Goal: Task Accomplishment & Management: Use online tool/utility

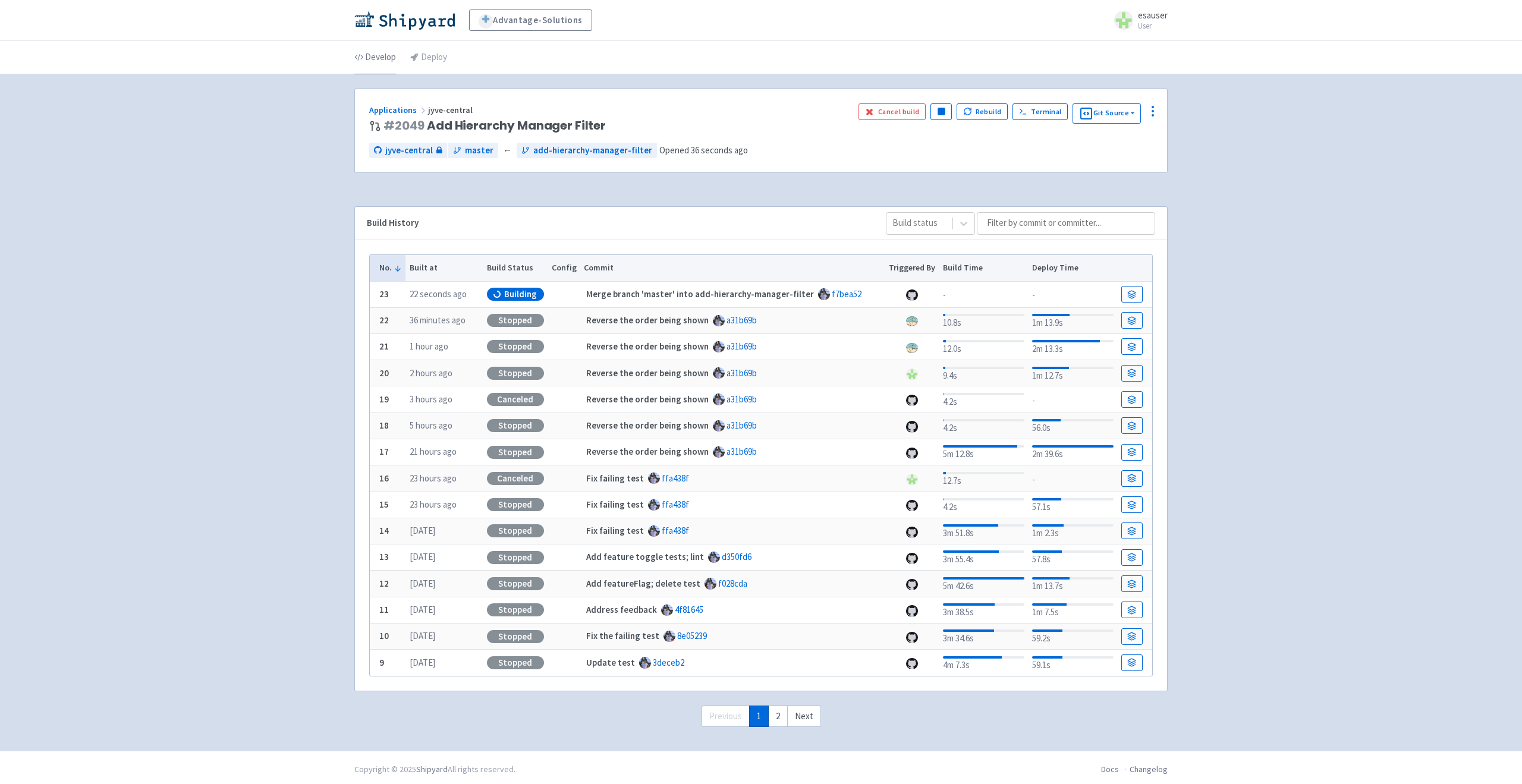
click at [388, 60] on link "Develop" at bounding box center [375, 57] width 42 height 33
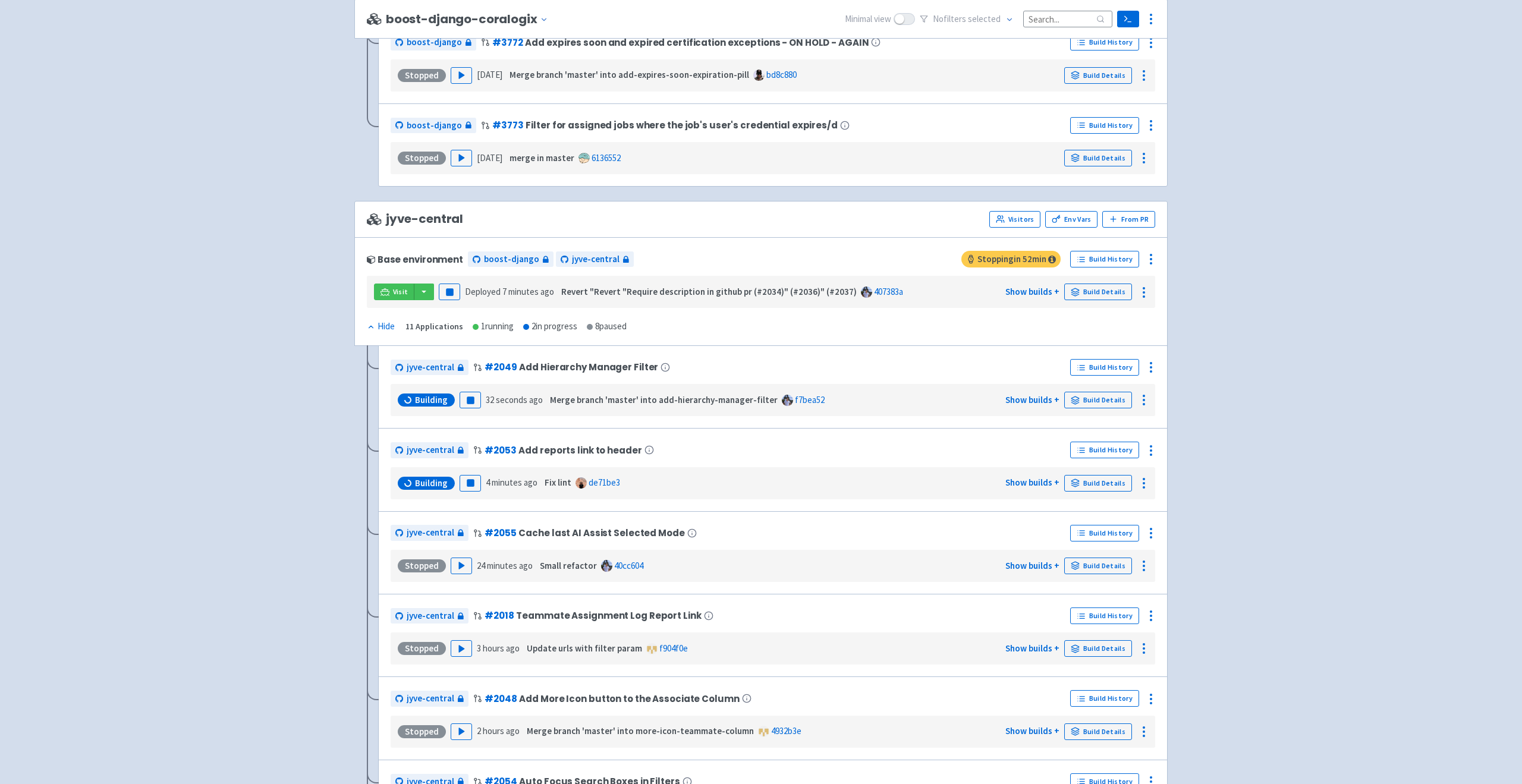
scroll to position [2418, 0]
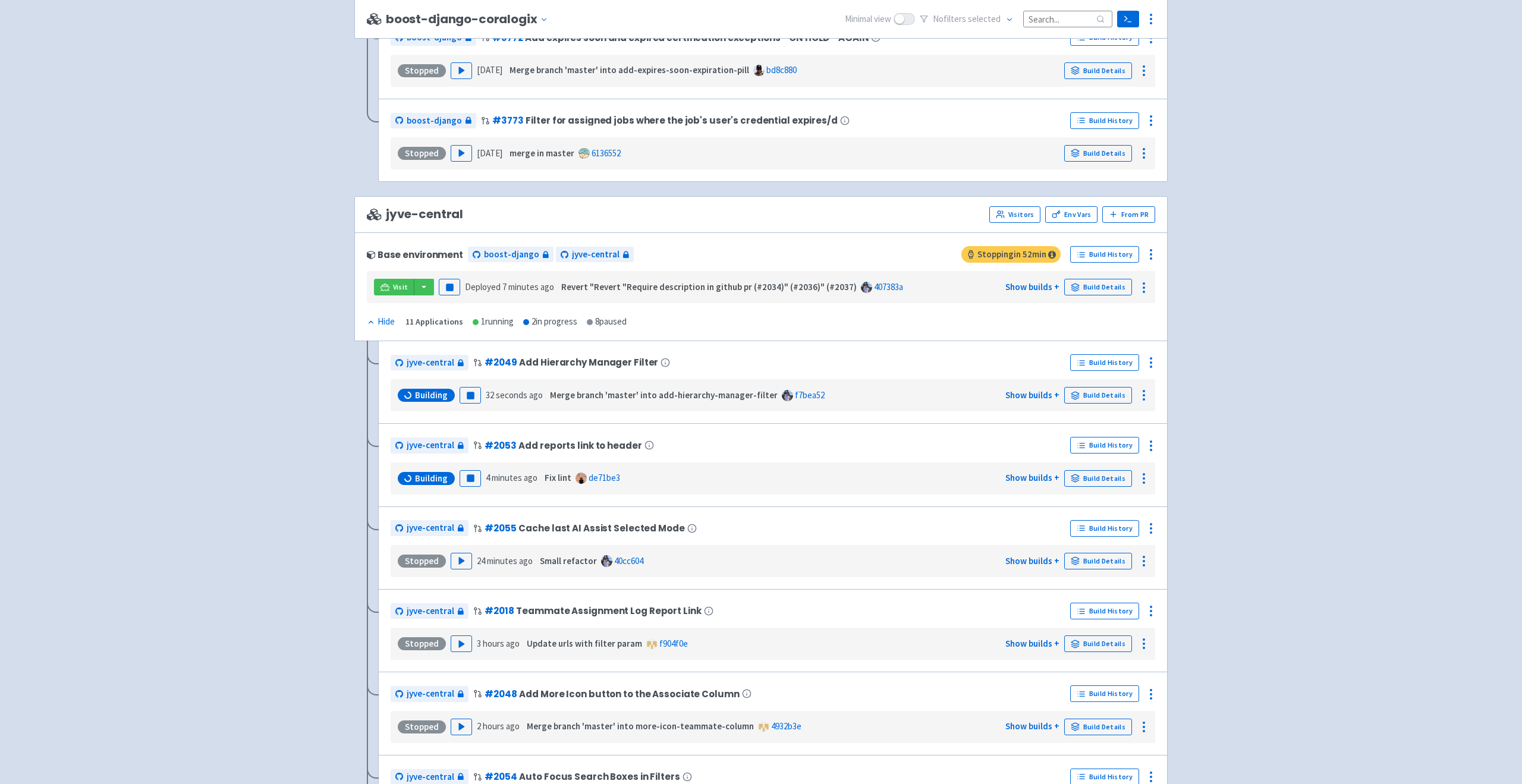
click at [625, 395] on strong "Merge branch 'master' into add-hierarchy-manager-filter" at bounding box center [663, 395] width 228 height 11
click at [1147, 368] on icon at bounding box center [1151, 362] width 14 height 14
click at [1108, 469] on span "Rebuild" at bounding box center [1106, 474] width 79 height 17
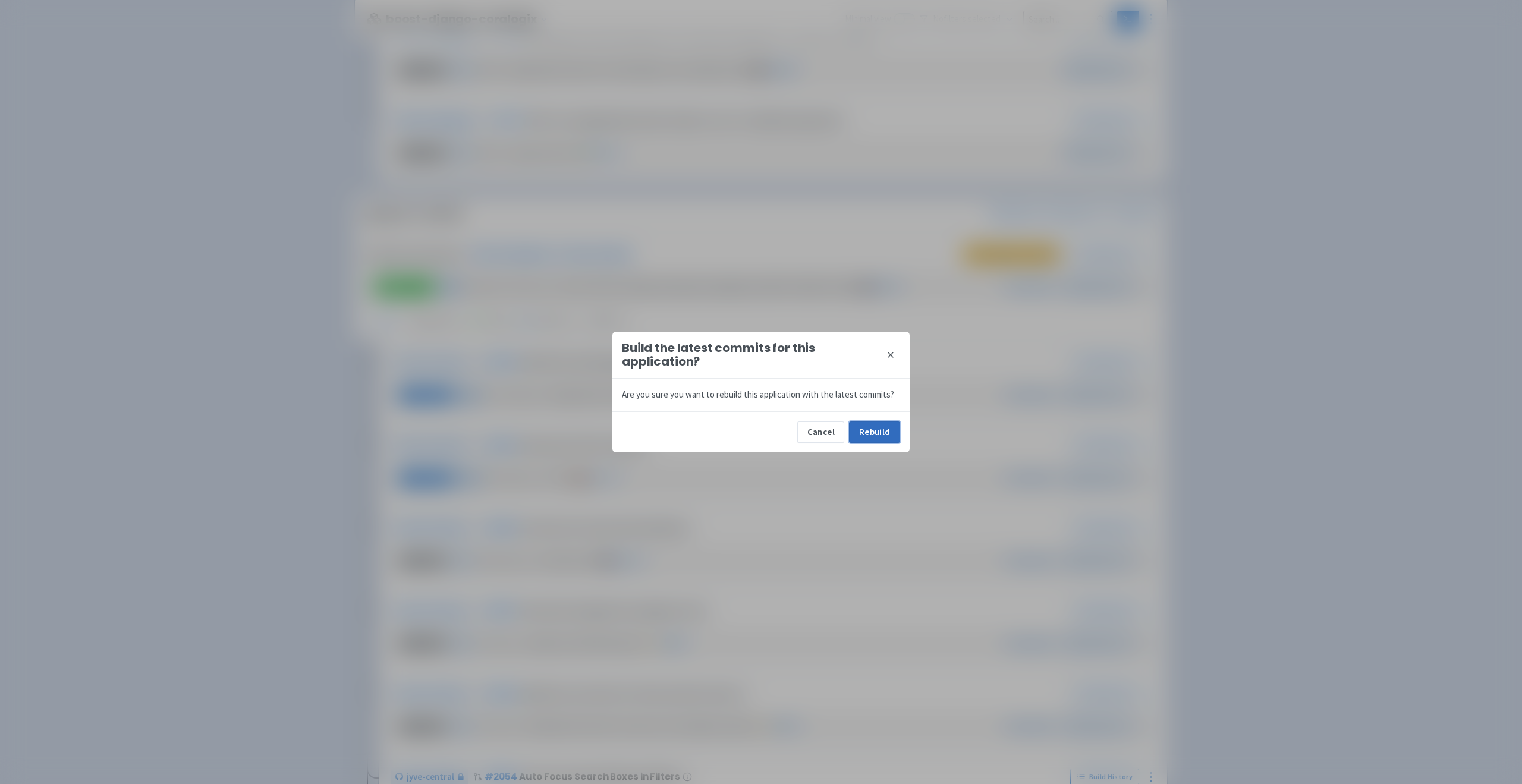
click at [857, 432] on button "Rebuild" at bounding box center [875, 432] width 51 height 21
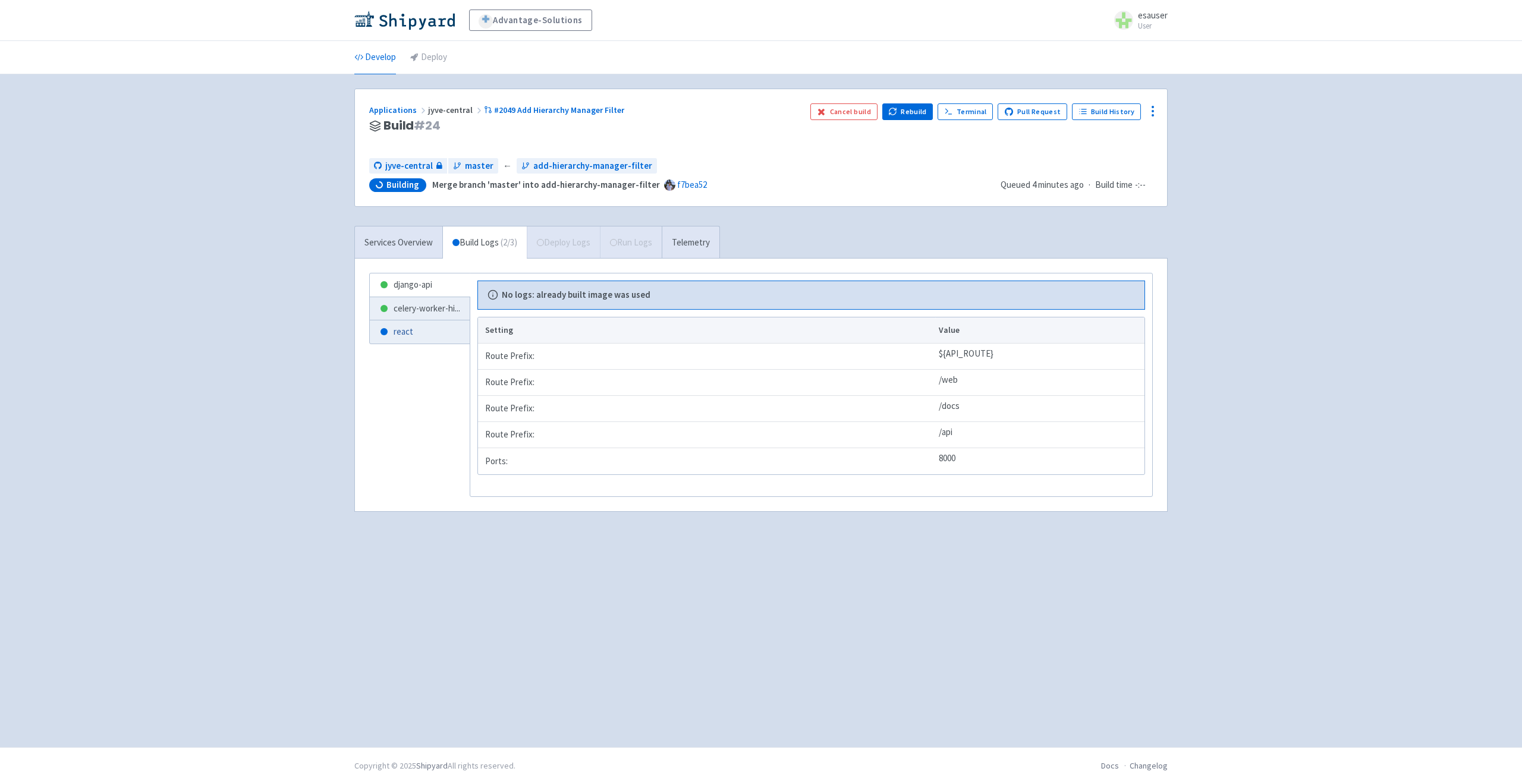
click at [405, 335] on link "react" at bounding box center [420, 332] width 100 height 23
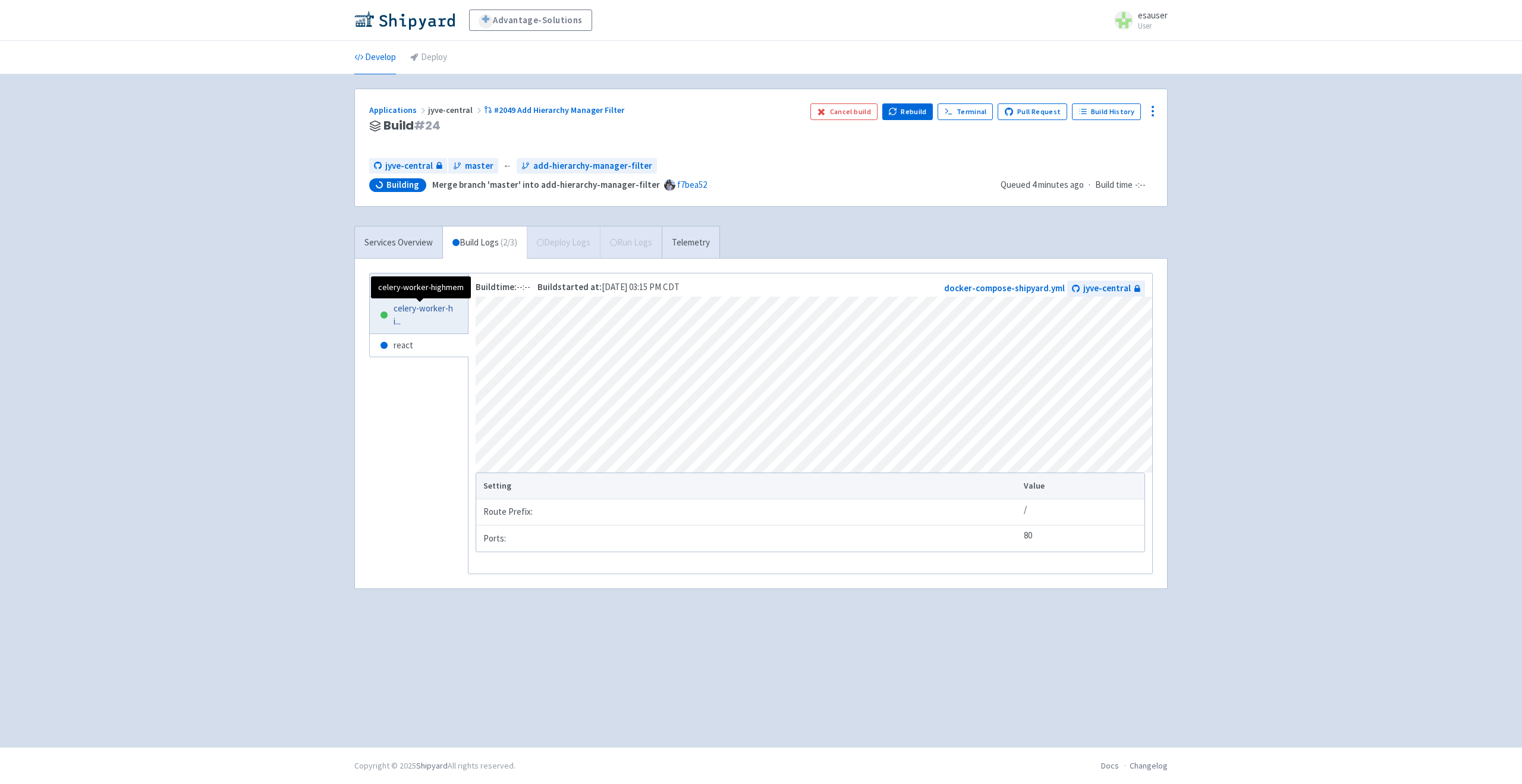
click at [436, 316] on span "celery-worker-hi ..." at bounding box center [426, 315] width 65 height 26
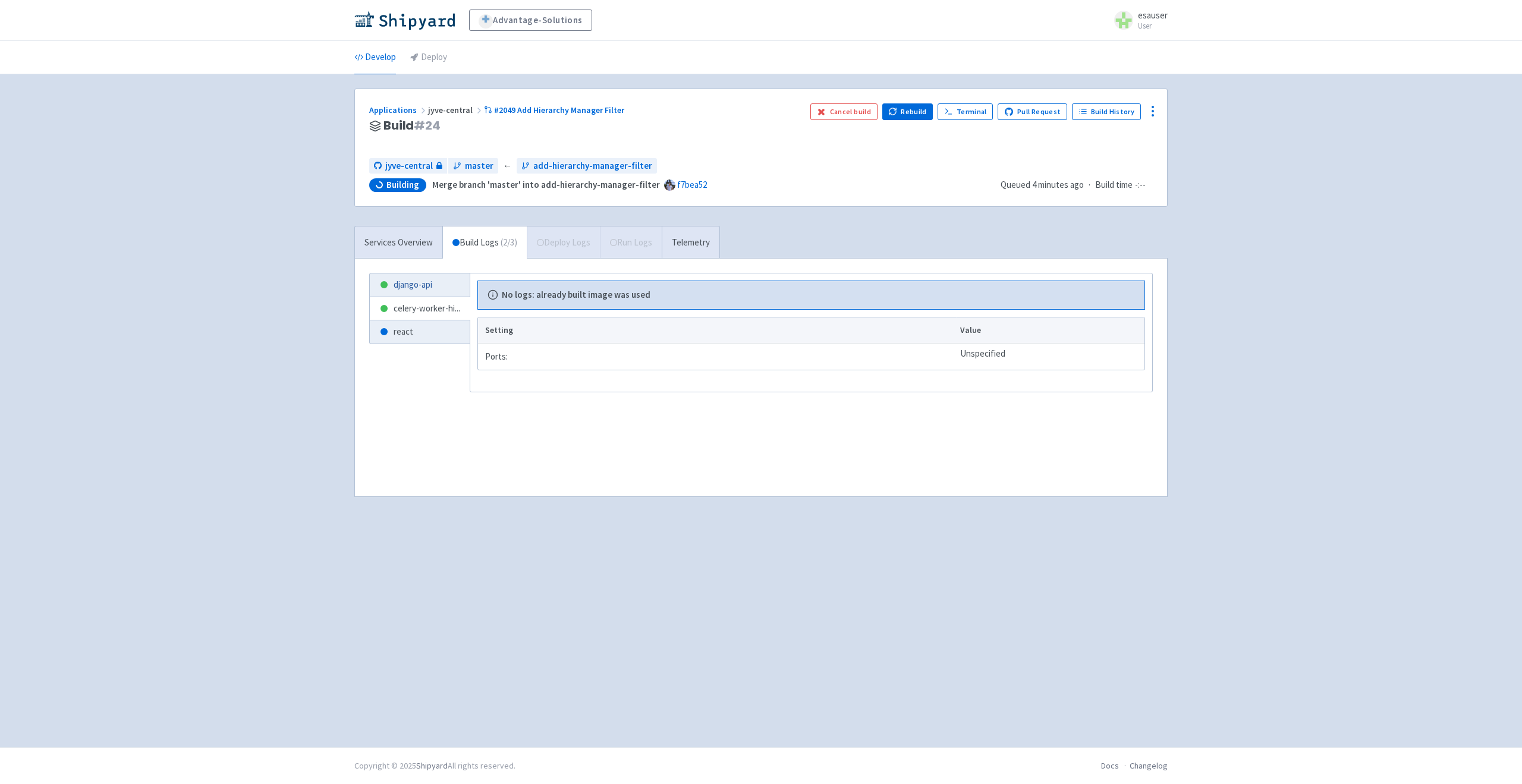
click at [435, 293] on link "django-api" at bounding box center [420, 285] width 100 height 23
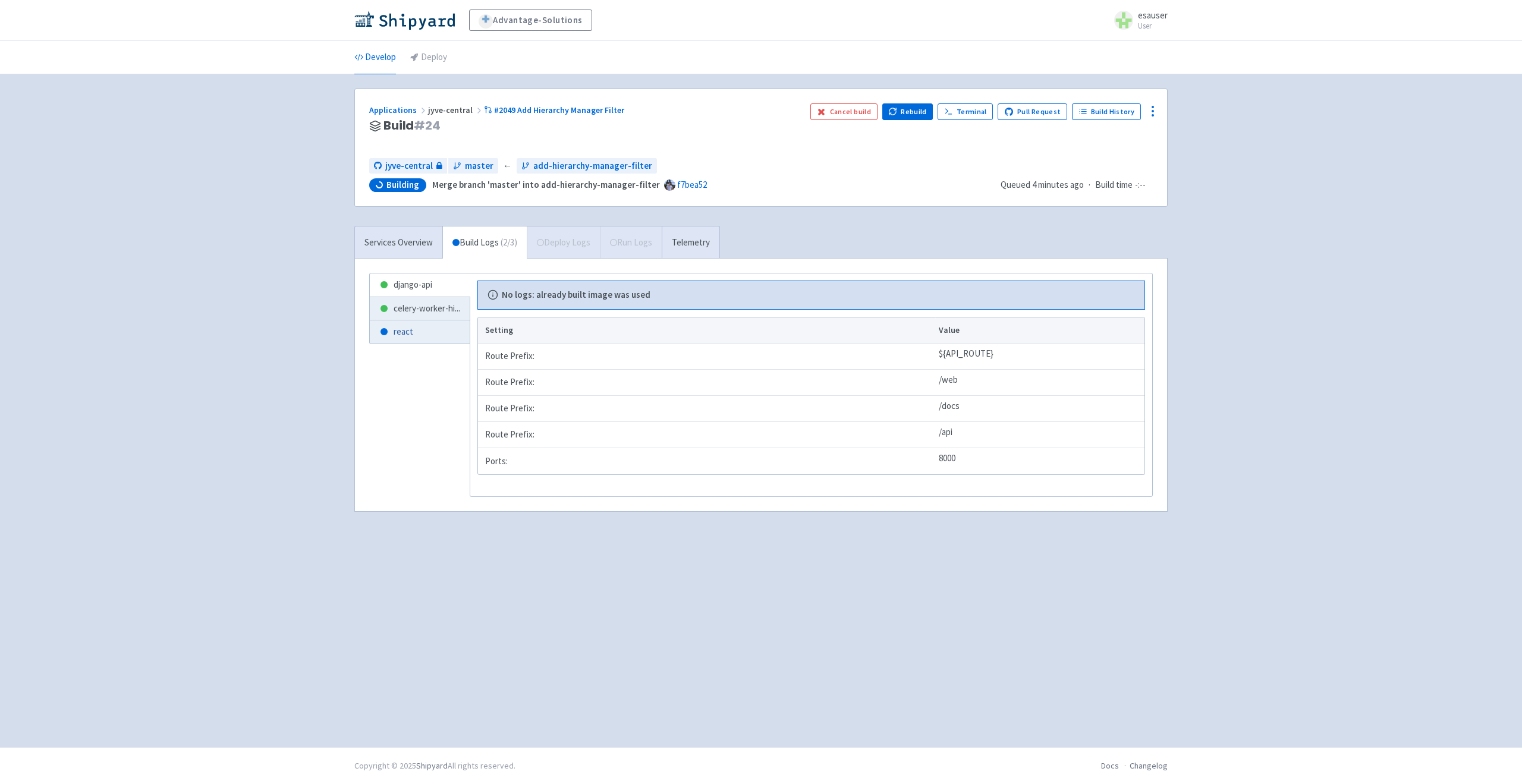
click at [428, 330] on link "react" at bounding box center [420, 332] width 100 height 23
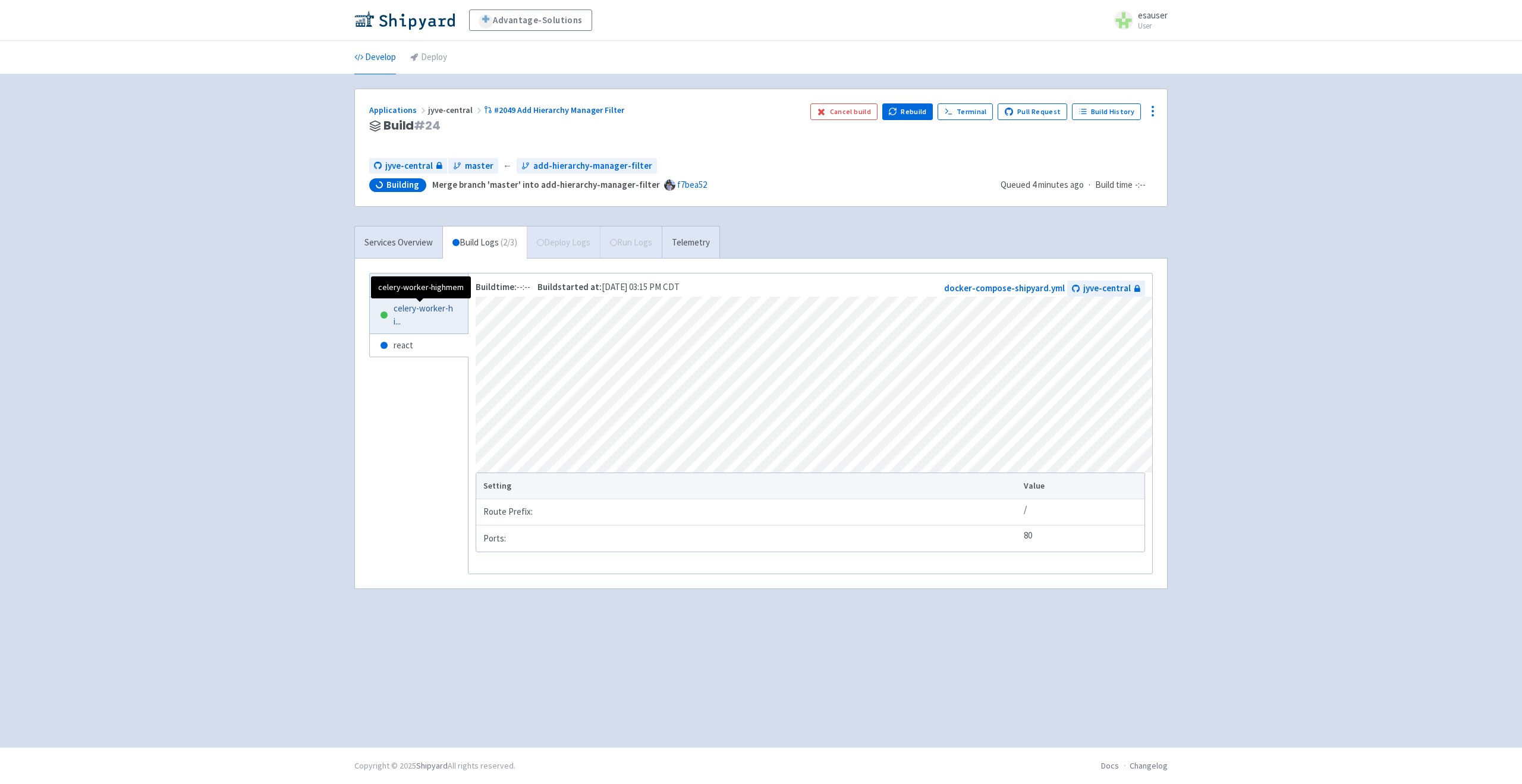
click at [428, 308] on span "celery-worker-hi ..." at bounding box center [426, 315] width 65 height 26
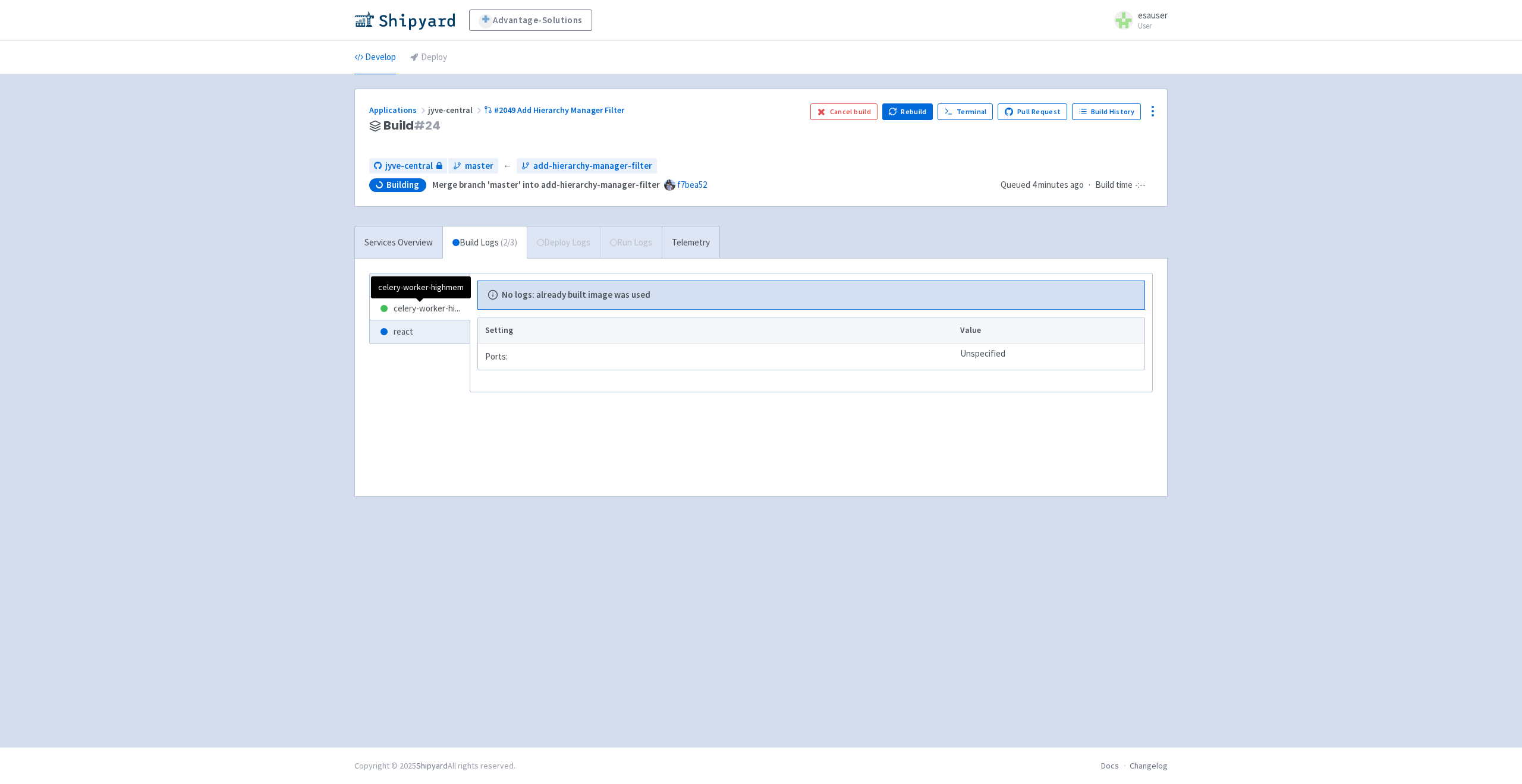
click at [422, 288] on link "django-api" at bounding box center [420, 285] width 100 height 23
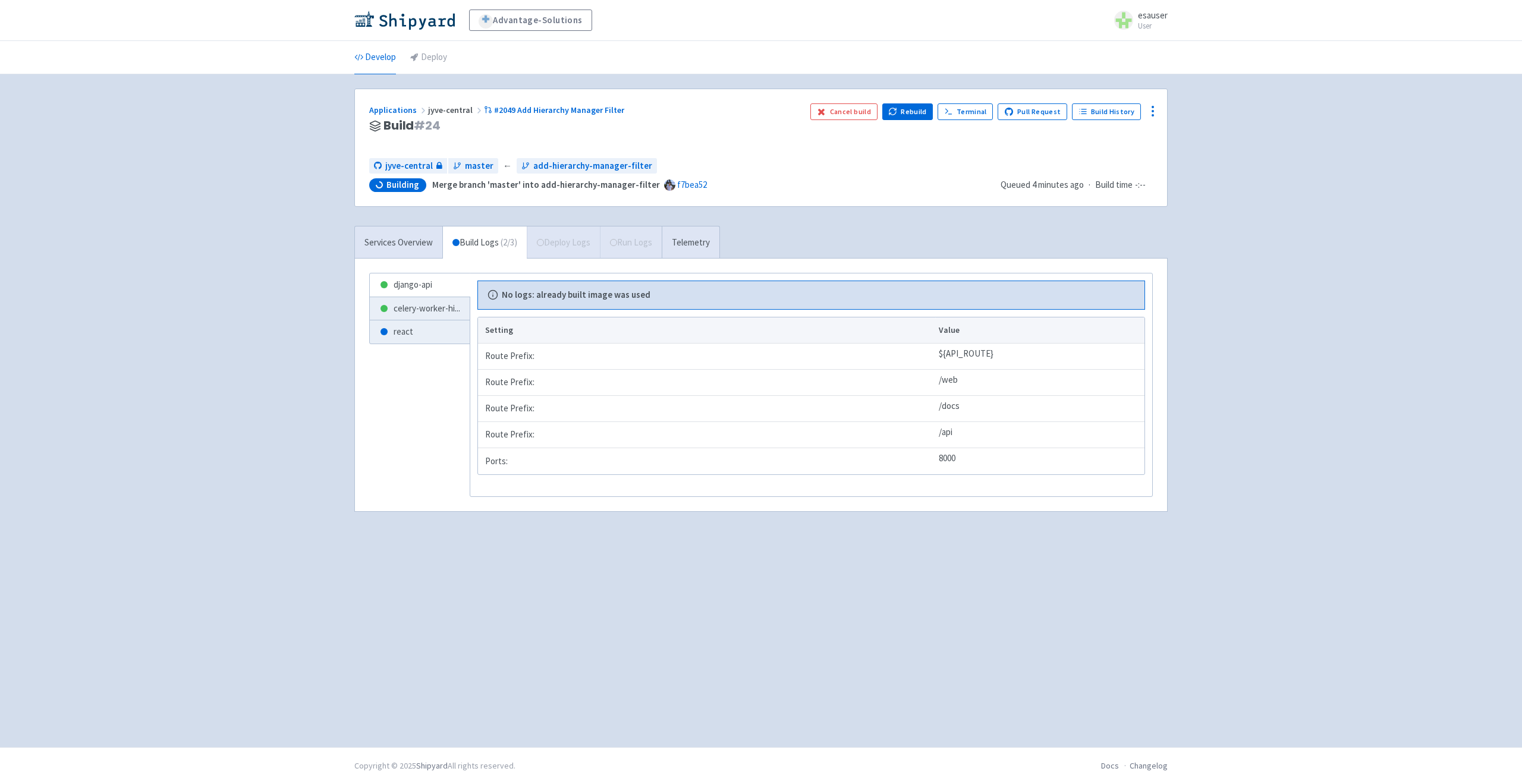
click at [422, 349] on ul "django-api celery-worker-hi ... react" at bounding box center [420, 383] width 101 height 219
click at [423, 345] on ul "django-api celery-worker-hi ... react" at bounding box center [420, 383] width 101 height 219
click at [423, 342] on link "react" at bounding box center [420, 332] width 100 height 23
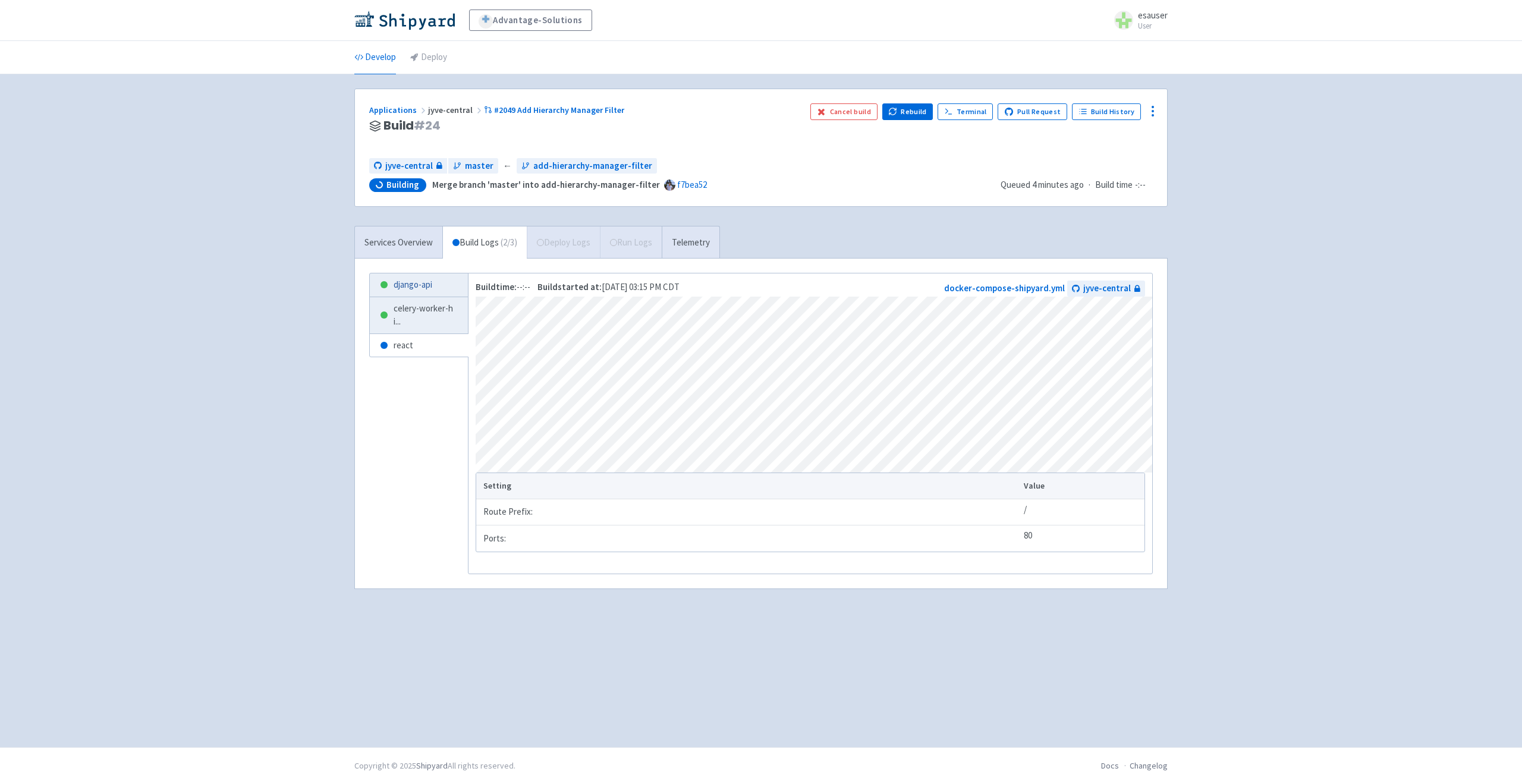
click at [423, 282] on link "django-api" at bounding box center [419, 285] width 98 height 23
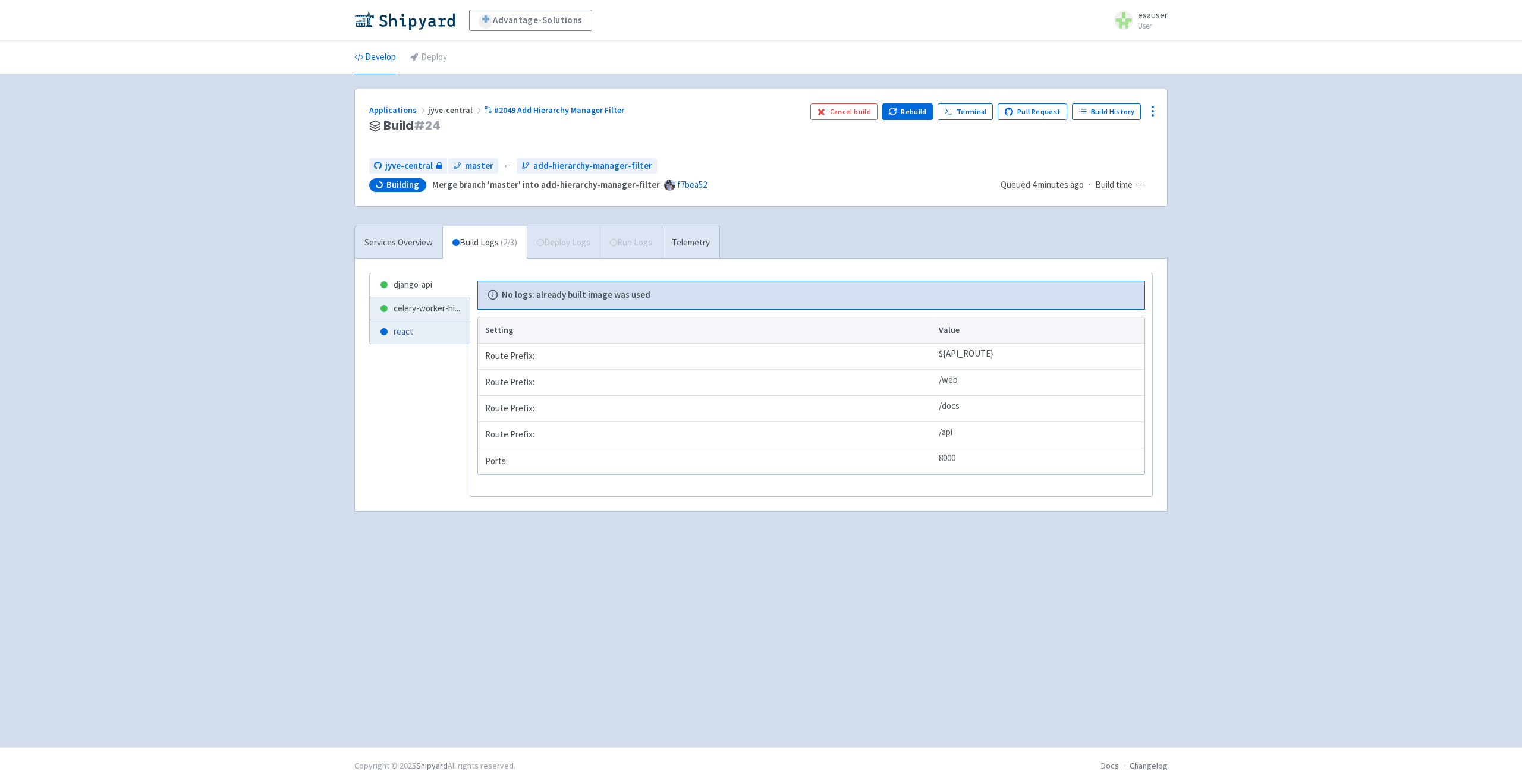
click at [420, 321] on link "react" at bounding box center [420, 332] width 100 height 23
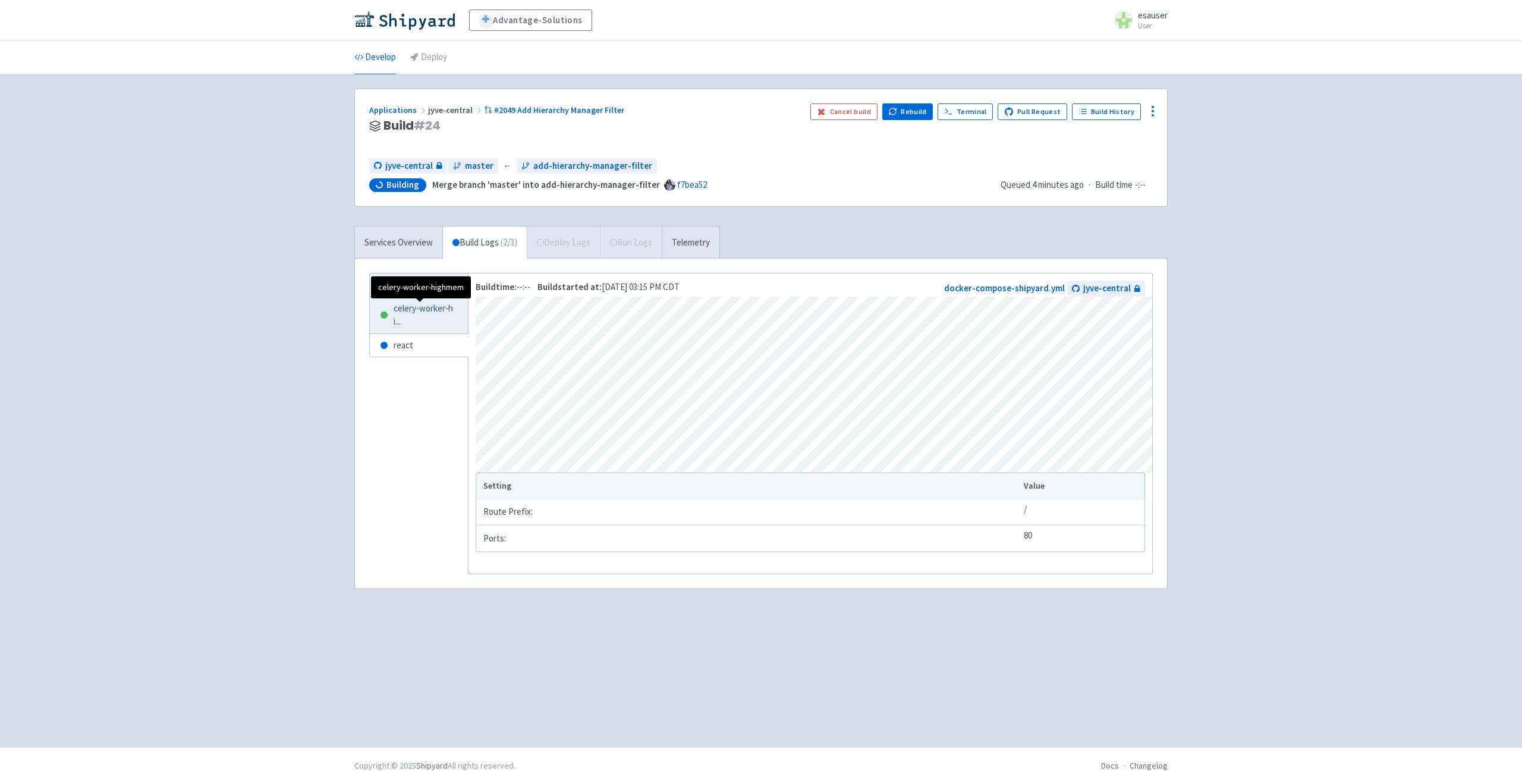
click at [420, 311] on span "celery-worker-hi ..." at bounding box center [426, 315] width 65 height 26
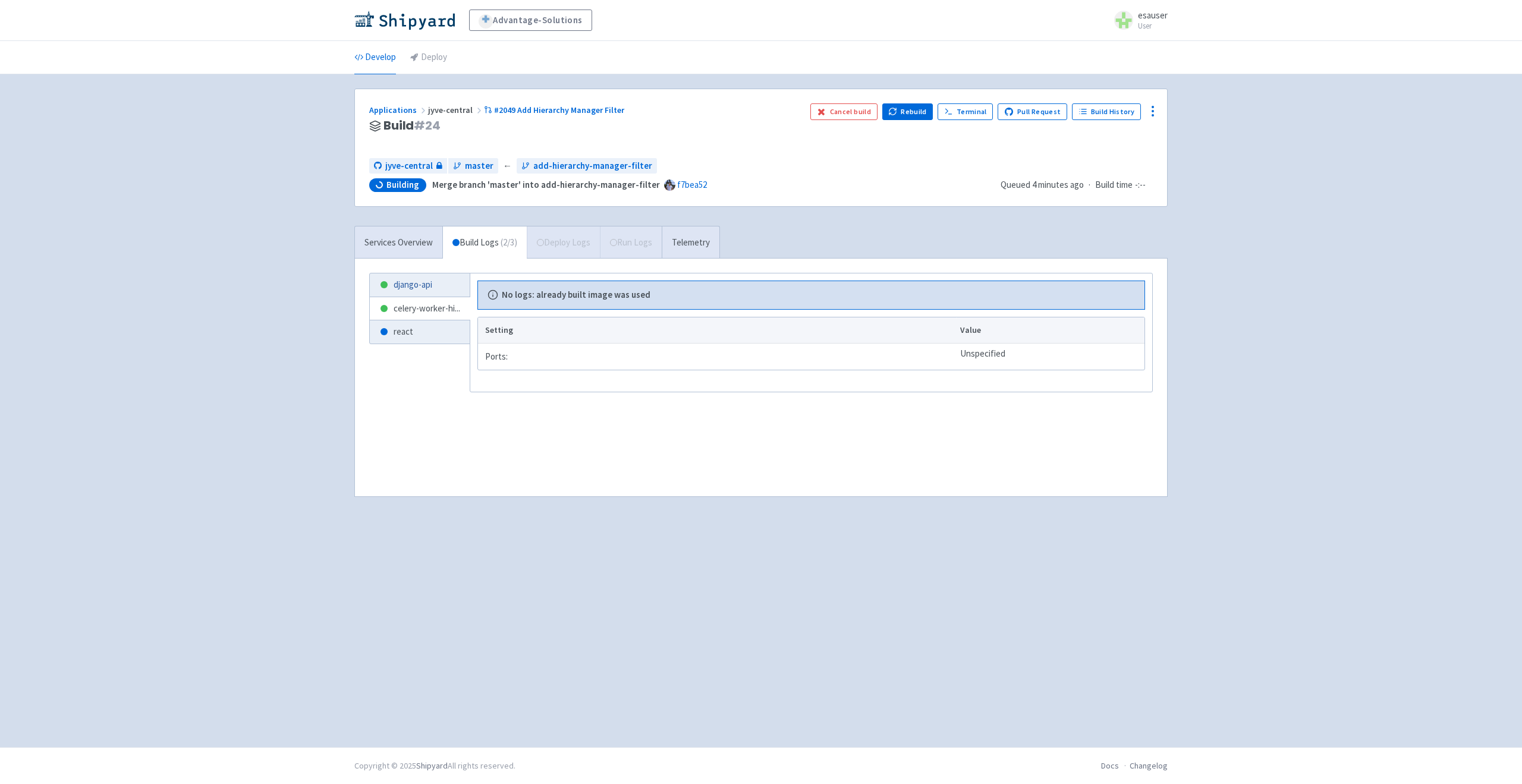
click at [419, 277] on link "django-api" at bounding box center [420, 285] width 100 height 23
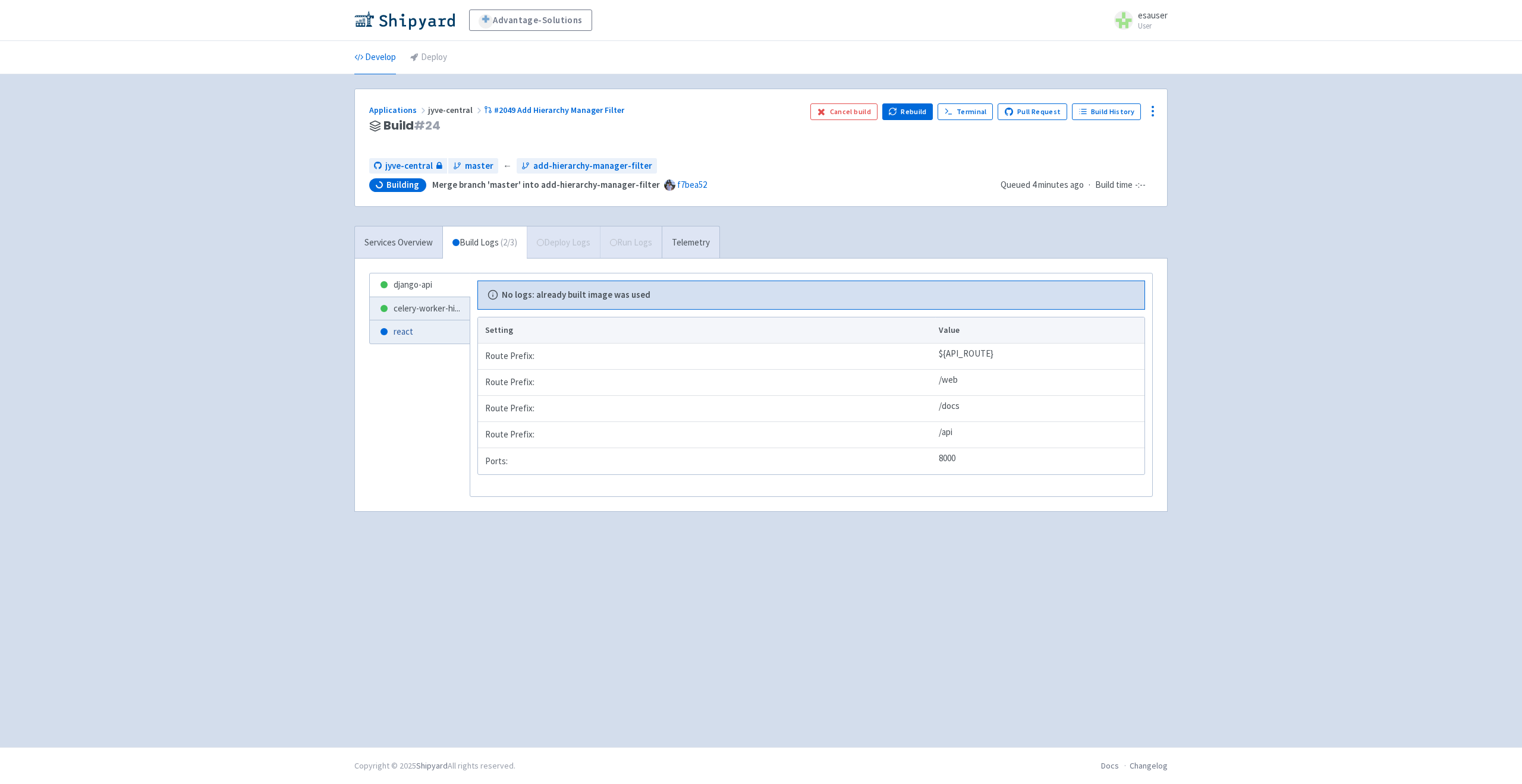
click at [411, 324] on link "react" at bounding box center [420, 332] width 100 height 23
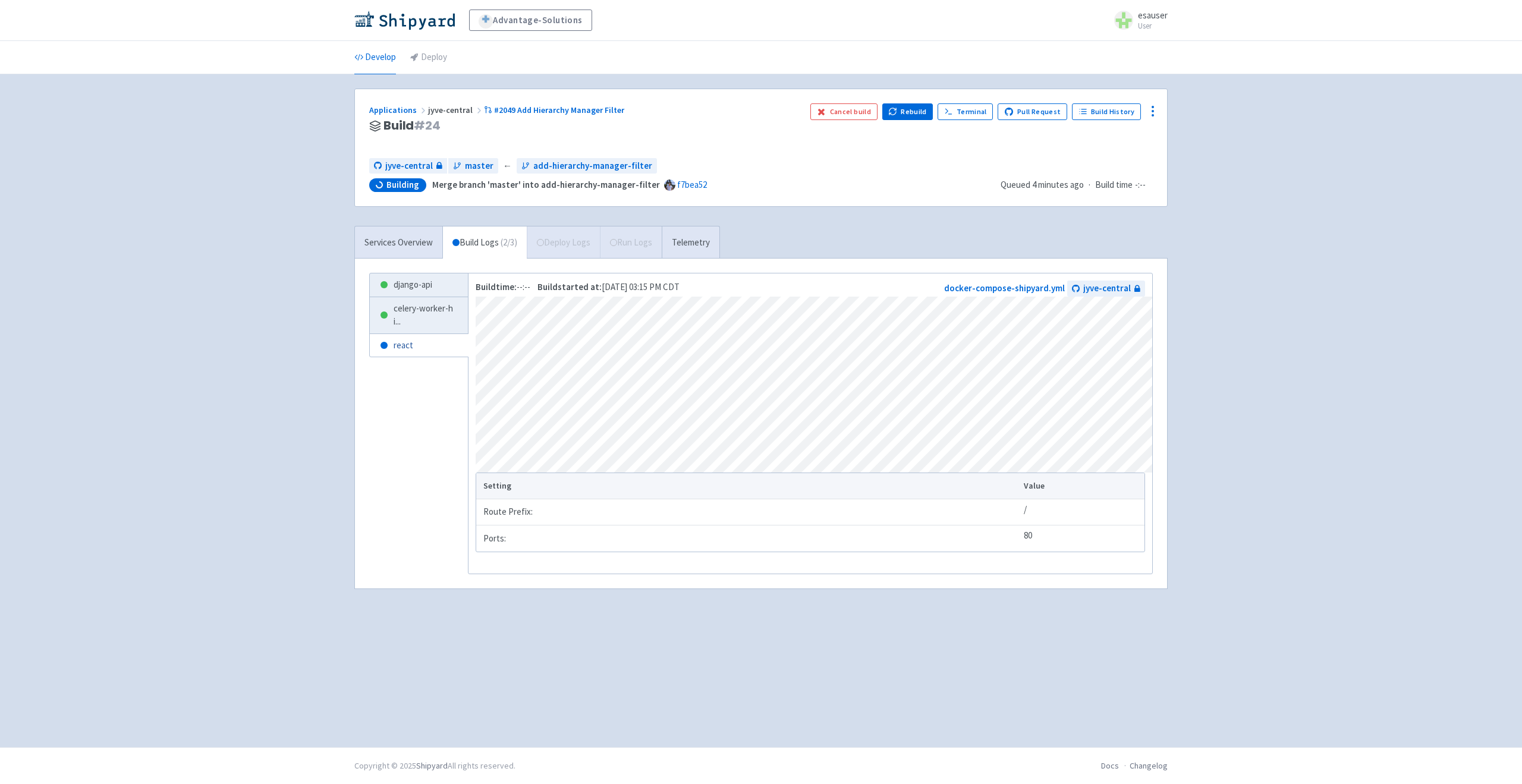
click at [421, 346] on link "react" at bounding box center [419, 346] width 98 height 23
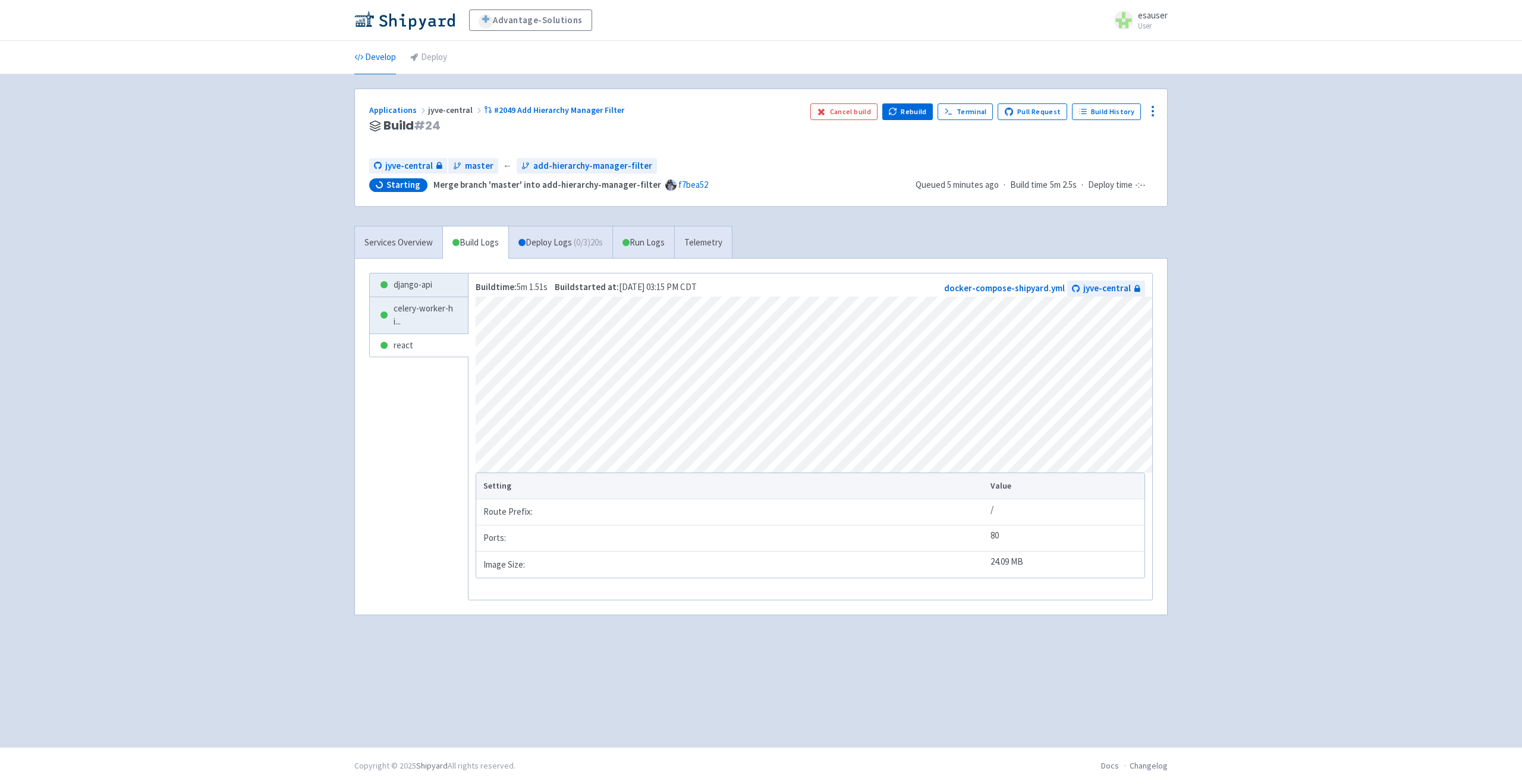
click at [480, 191] on span "Merge branch 'master' into add-hierarchy-manager-filter" at bounding box center [547, 185] width 228 height 14
click at [290, 221] on div "Advantage-Solutions esauser User Profile Sign out Develop Deploy" at bounding box center [761, 373] width 1522 height 747
click at [290, 249] on div "Advantage-Solutions esauser User Profile Sign out Develop Deploy" at bounding box center [761, 373] width 1522 height 747
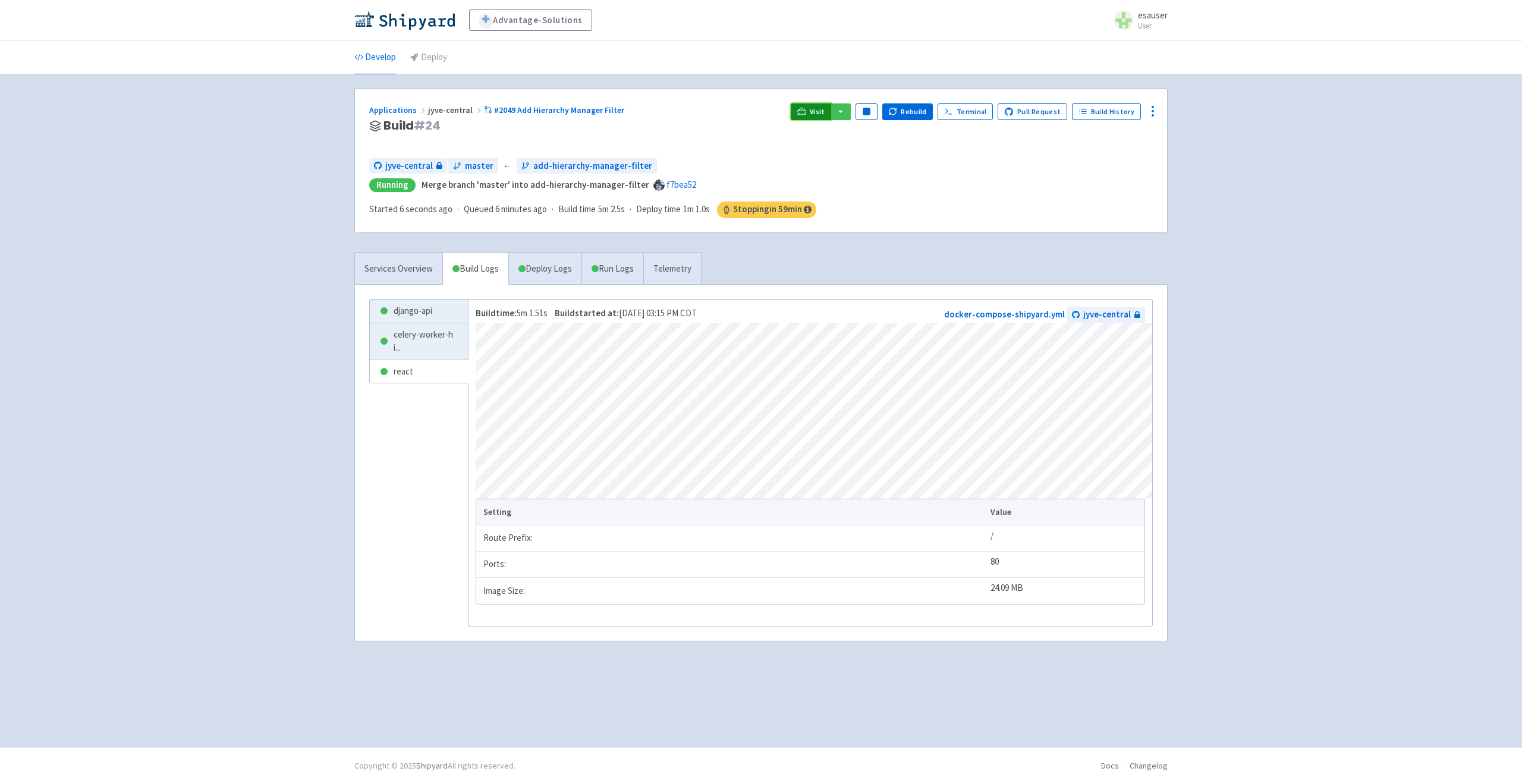
click at [820, 114] on span "Visit" at bounding box center [817, 112] width 15 height 10
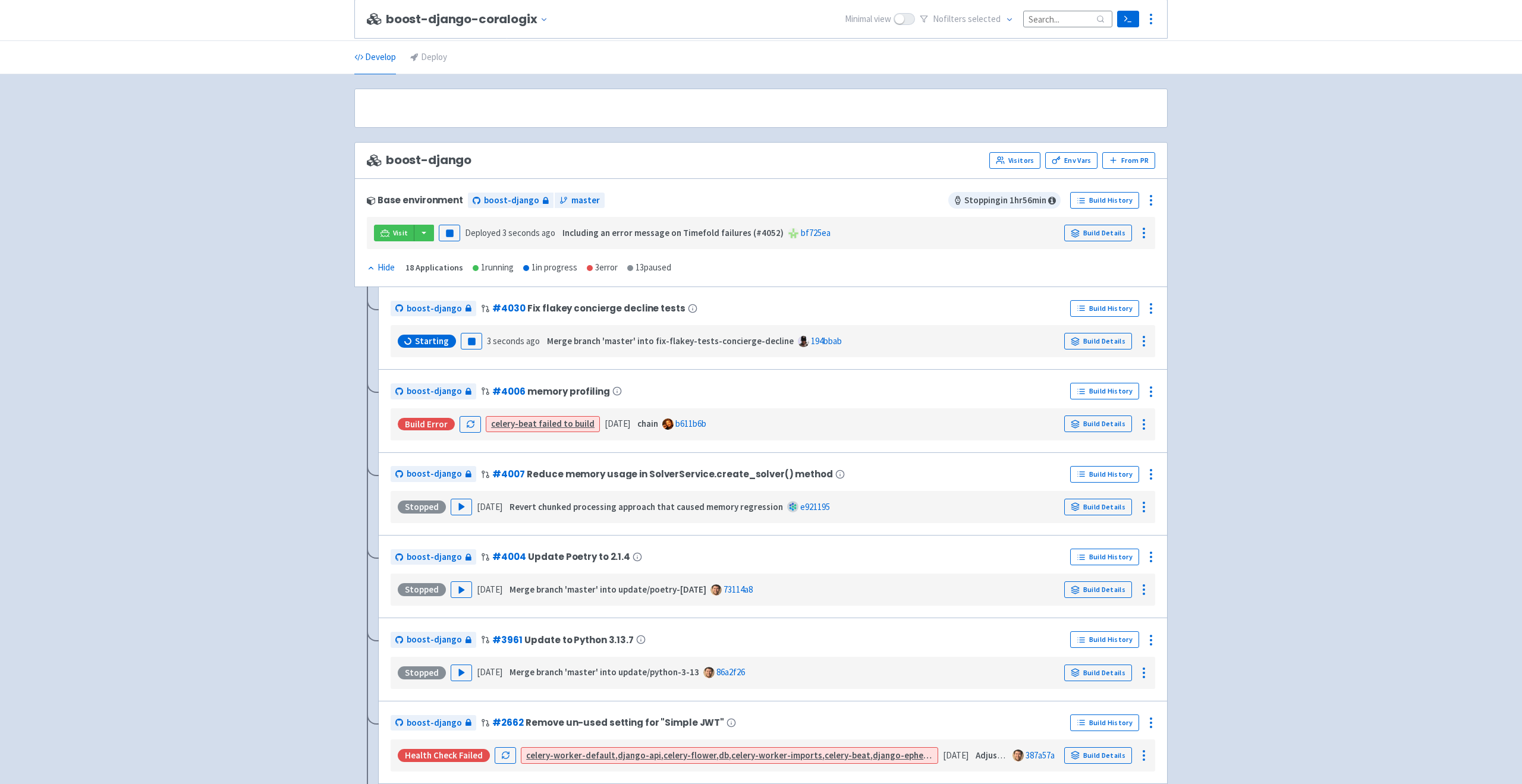
scroll to position [2534, 0]
